Goal: Information Seeking & Learning: Learn about a topic

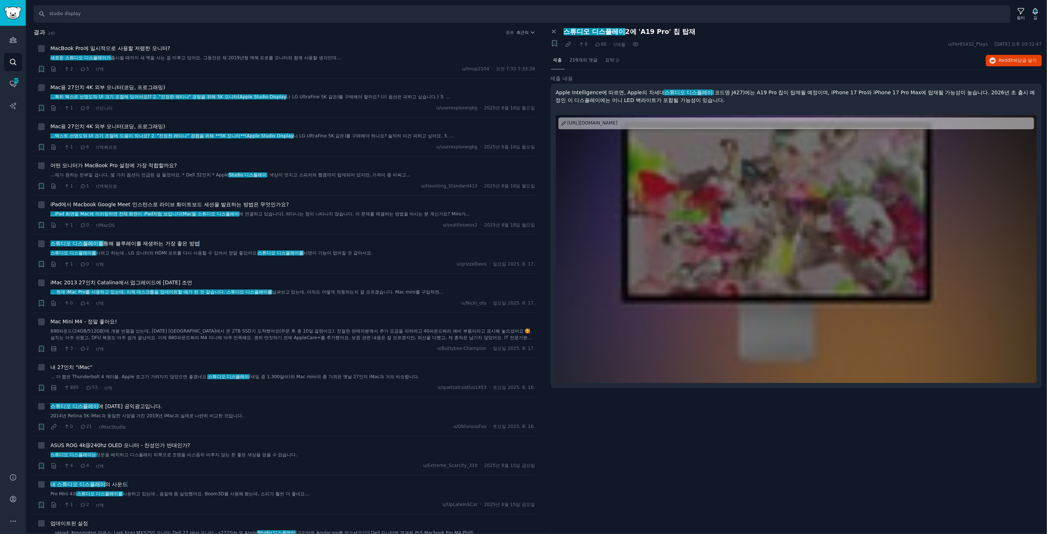
scroll to position [491, 0]
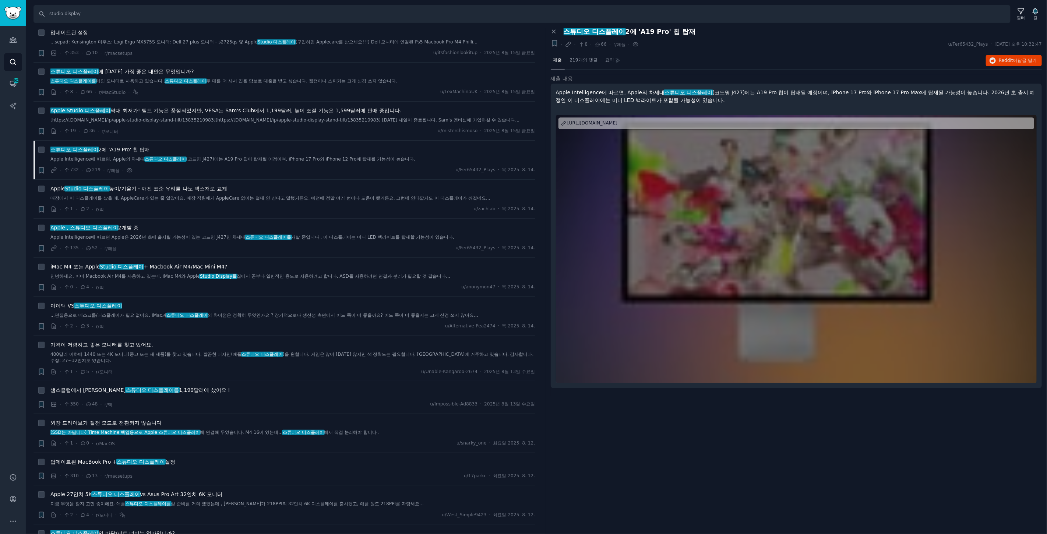
drag, startPoint x: 1029, startPoint y: 35, endPoint x: 643, endPoint y: 39, distance: 386.3
click at [1025, 35] on div "패널 닫기 스튜디오 디스플레이 2 에 'A19 Pro' 칩 탑재 + · · 8 · 66 · r/애플 · u/Fer65432_Plays · [D…" at bounding box center [797, 39] width 492 height 22
click at [113, 15] on input "studio display" at bounding box center [522, 14] width 977 height 18
click at [1025, 13] on div "필터" at bounding box center [1021, 13] width 16 height 15
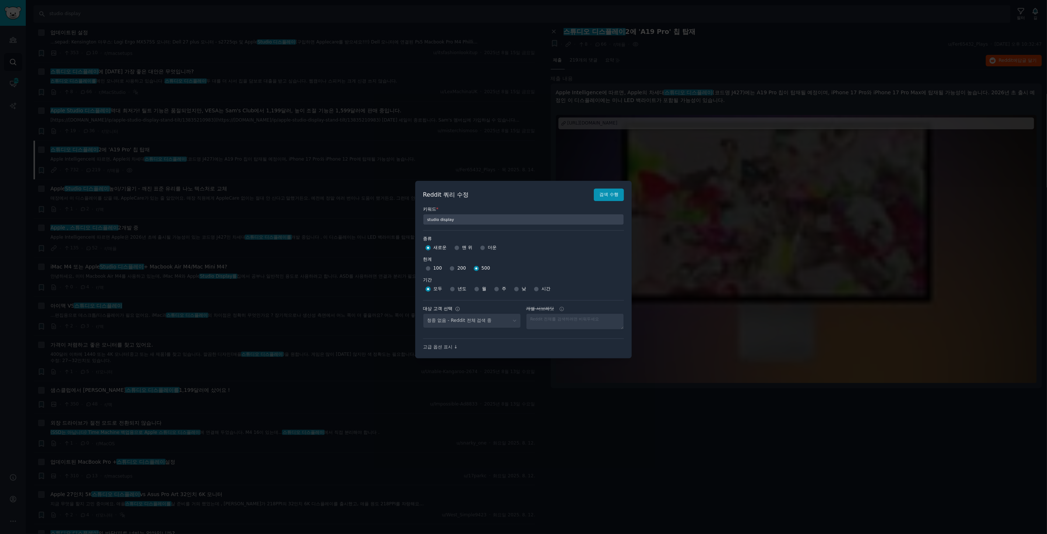
click at [36, 229] on div at bounding box center [523, 267] width 1047 height 534
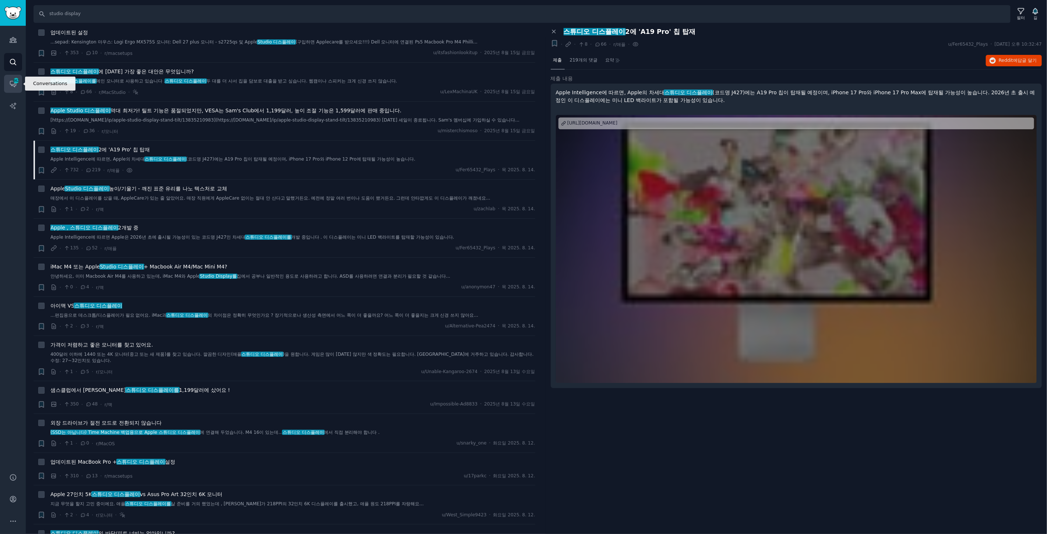
click at [16, 85] on icon "사이드바" at bounding box center [13, 84] width 6 height 6
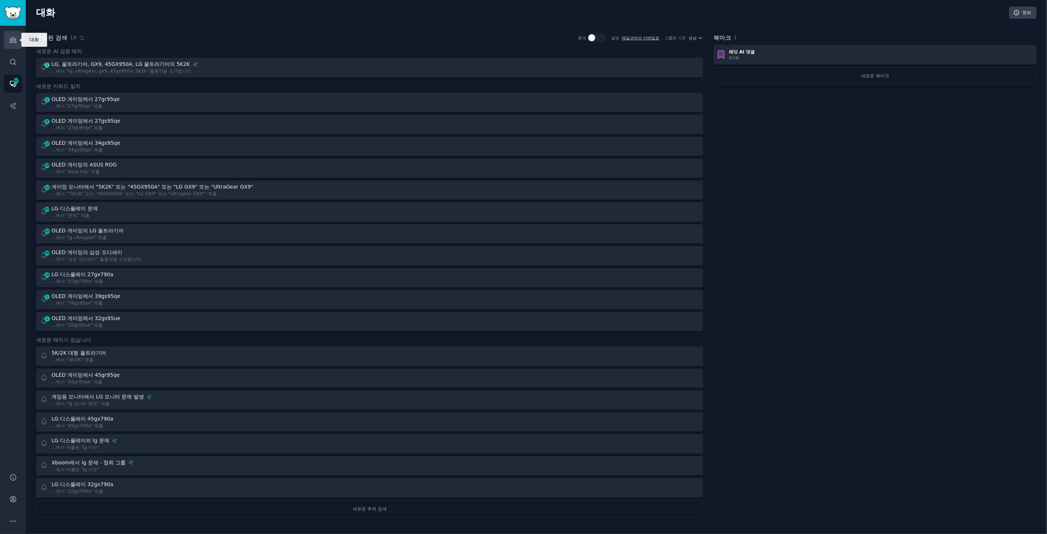
click at [15, 39] on icon "사이드바" at bounding box center [13, 40] width 7 height 5
